Goal: Task Accomplishment & Management: Use online tool/utility

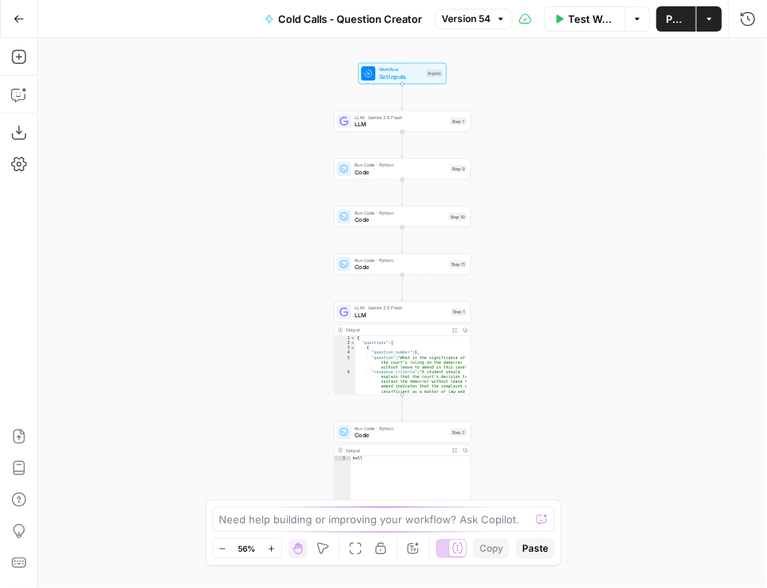
click at [20, 24] on icon "button" at bounding box center [18, 18] width 11 height 11
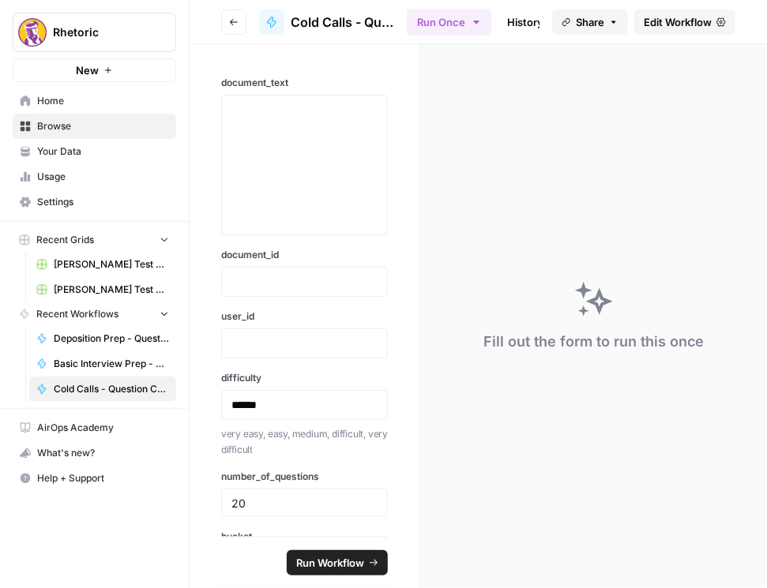
click at [237, 21] on icon "button" at bounding box center [233, 21] width 9 height 9
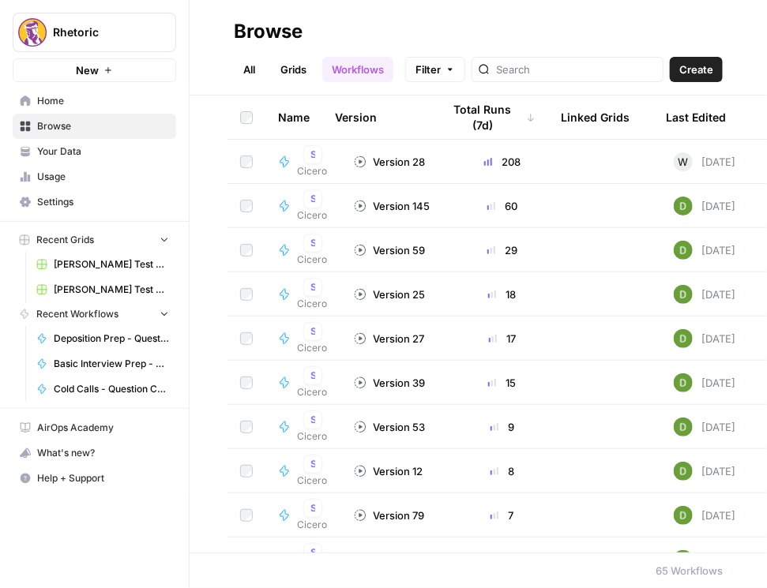
click at [189, 31] on icon "button" at bounding box center [191, 31] width 4 height 6
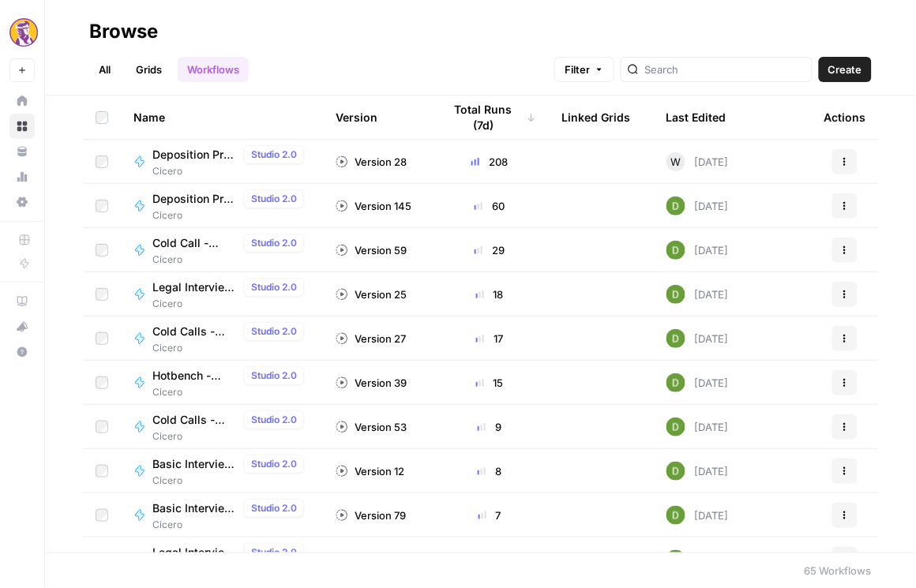
click at [173, 157] on span "Deposition Prep - Grading" at bounding box center [194, 155] width 85 height 16
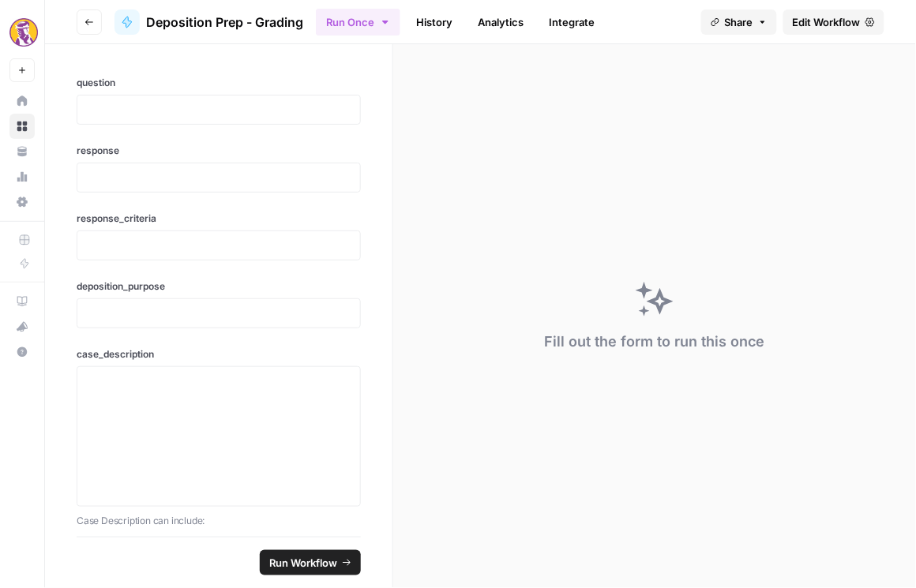
click at [766, 21] on span "Edit Workflow" at bounding box center [827, 22] width 68 height 16
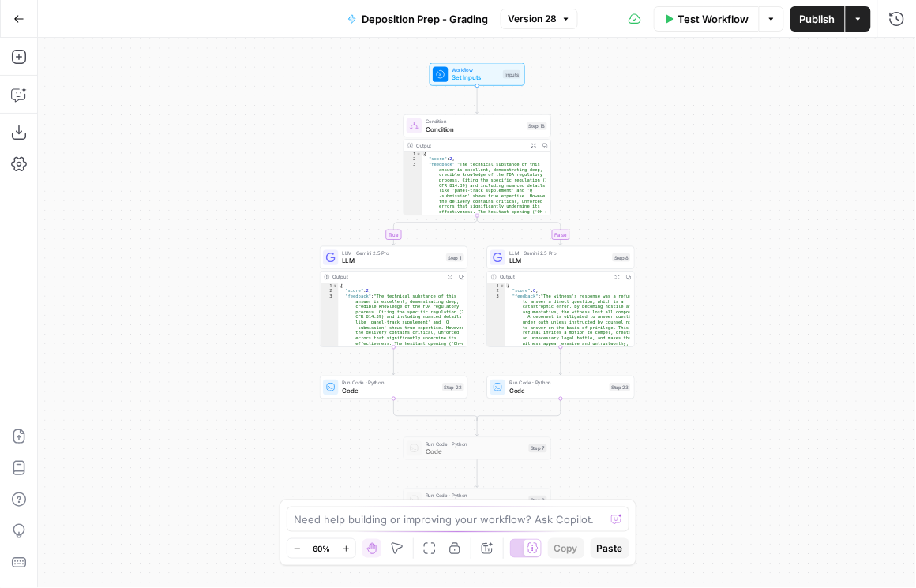
click at [766, 28] on button "Publish" at bounding box center [817, 18] width 54 height 25
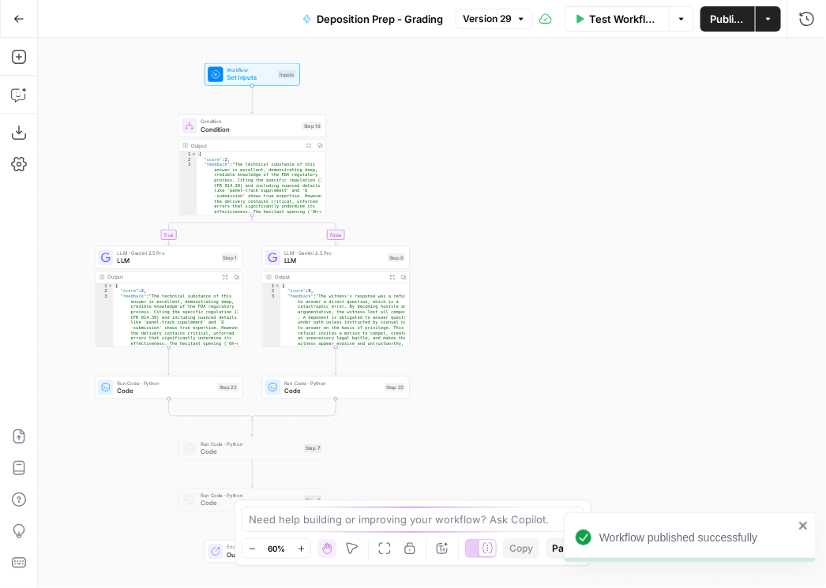
drag, startPoint x: 672, startPoint y: 341, endPoint x: 478, endPoint y: 344, distance: 193.4
click at [478, 344] on div "true false Workflow Set Inputs Inputs Condition Condition Step 18 Output Expand…" at bounding box center [432, 313] width 788 height 550
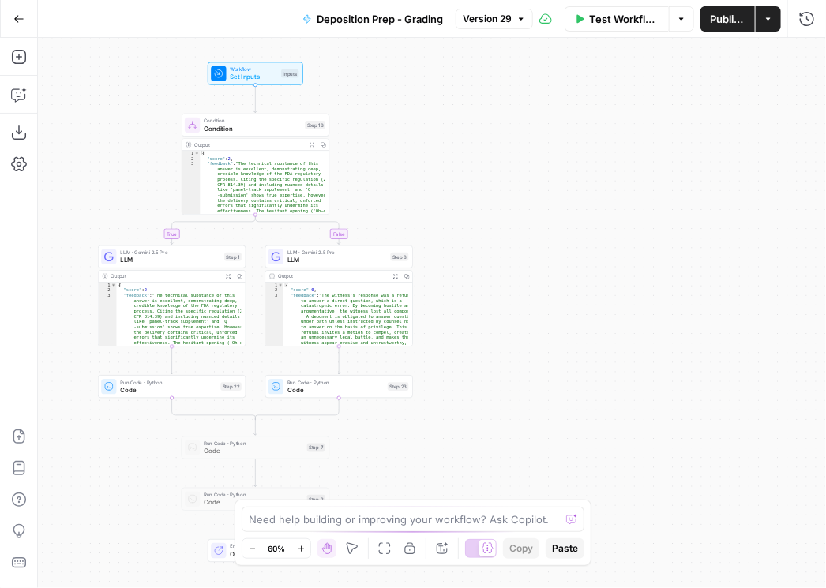
click at [338, 263] on span "LLM" at bounding box center [336, 260] width 99 height 9
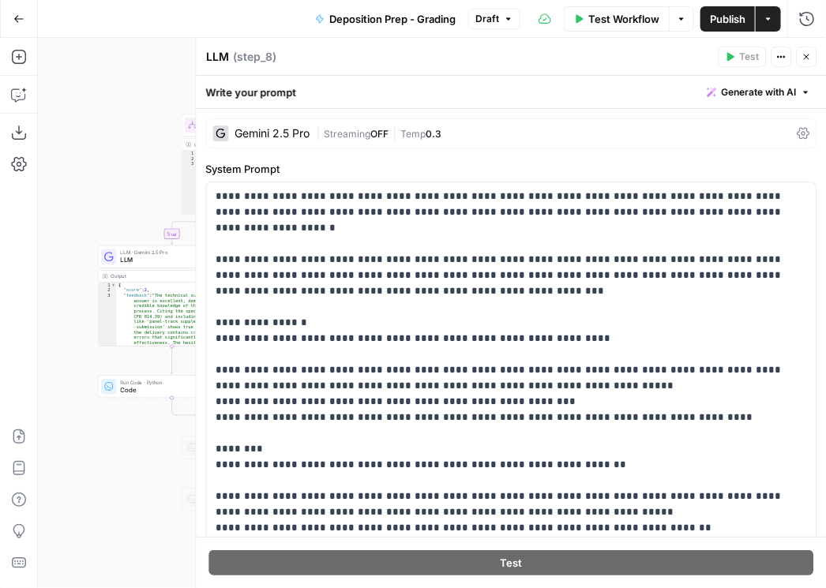
click at [766, 54] on button "Close" at bounding box center [806, 57] width 21 height 21
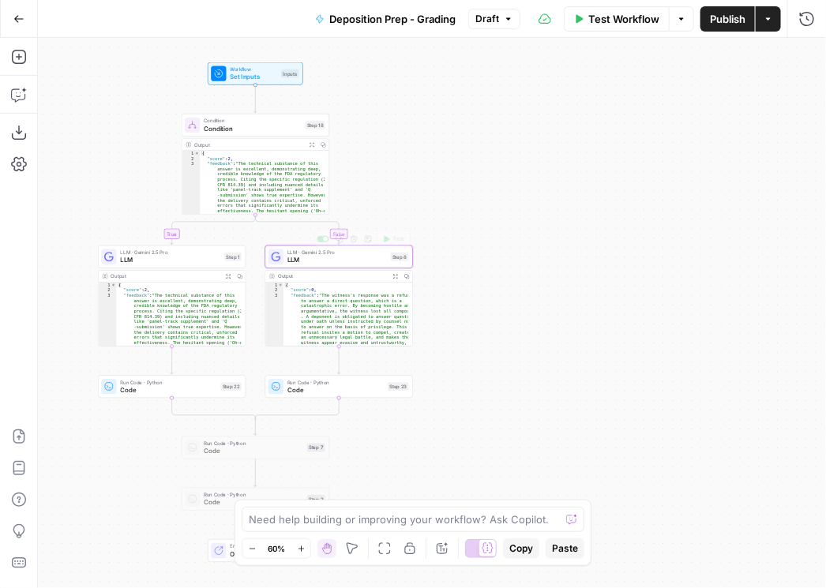
click at [153, 261] on span "LLM" at bounding box center [170, 260] width 100 height 9
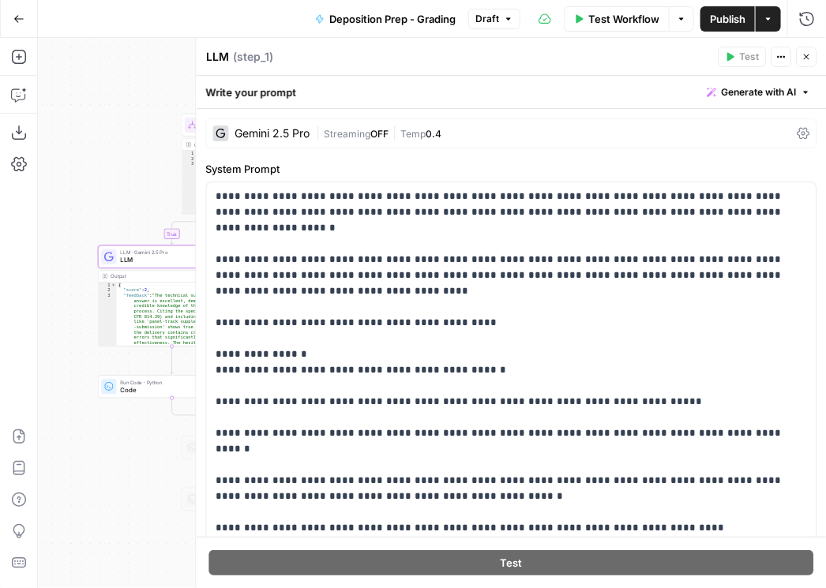
click at [766, 135] on icon at bounding box center [803, 133] width 13 height 13
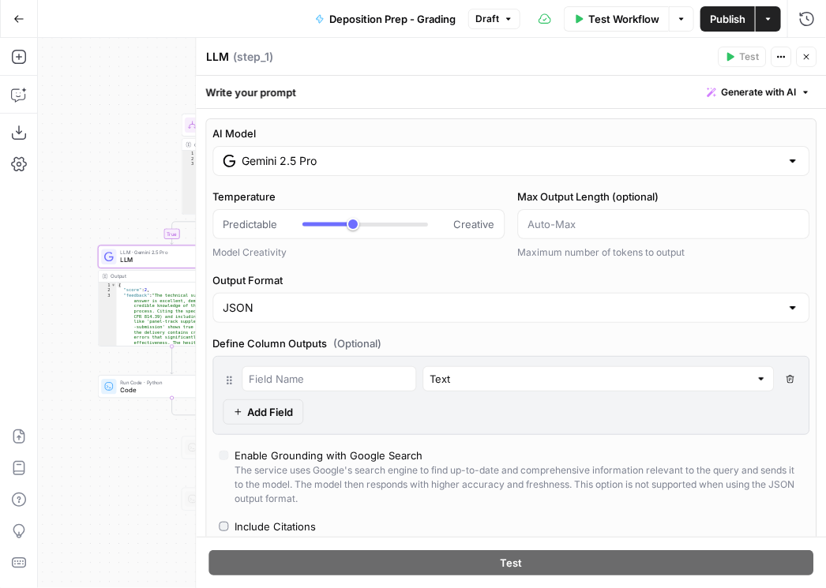
click at [737, 155] on input "Gemini 2.5 Pro" at bounding box center [511, 161] width 538 height 16
click at [374, 167] on input "Gemini 2.5 Pro" at bounding box center [511, 161] width 538 height 16
type input "***"
click at [344, 223] on div at bounding box center [365, 224] width 126 height 16
click at [729, 19] on span "Publish" at bounding box center [728, 19] width 36 height 16
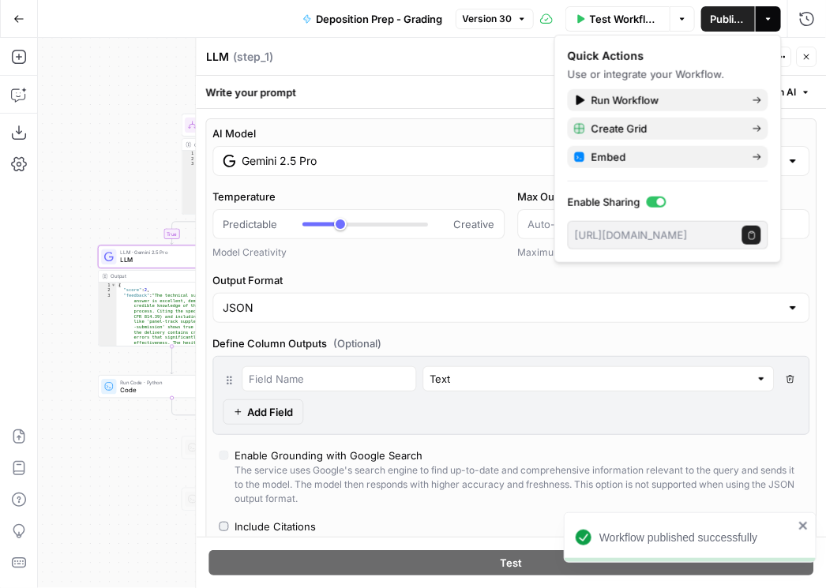
click at [766, 63] on button "Close" at bounding box center [806, 57] width 21 height 21
